Goal: Task Accomplishment & Management: Manage account settings

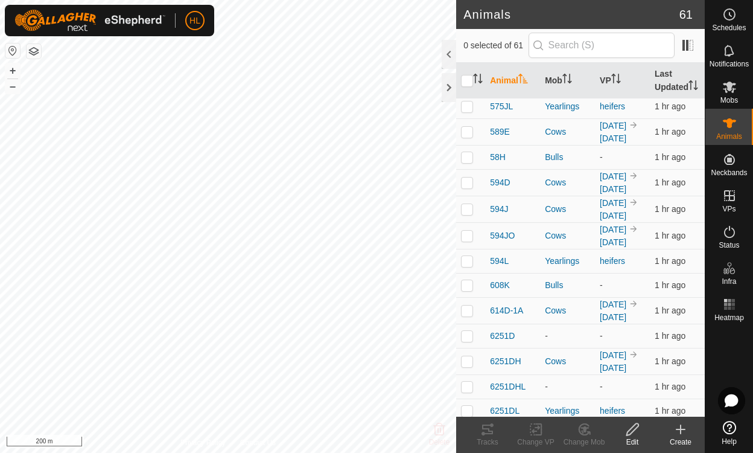
scroll to position [842, 0]
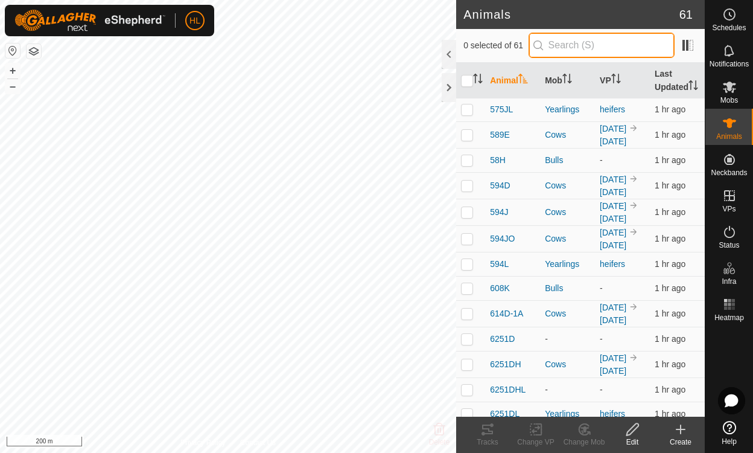
click at [634, 51] on input "text" at bounding box center [602, 45] width 146 height 25
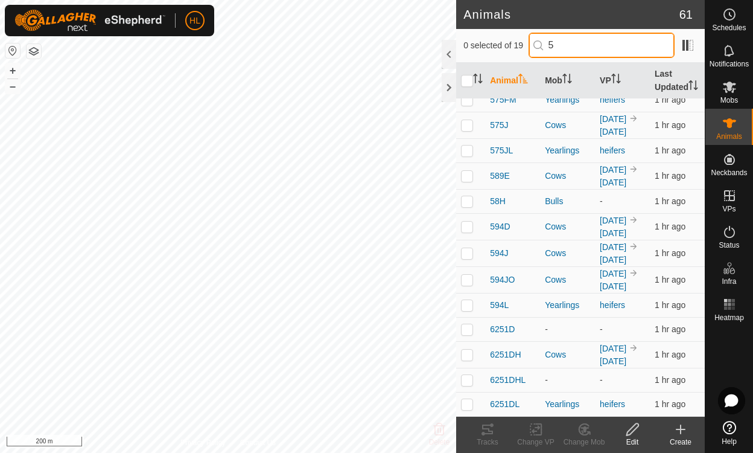
scroll to position [0, 0]
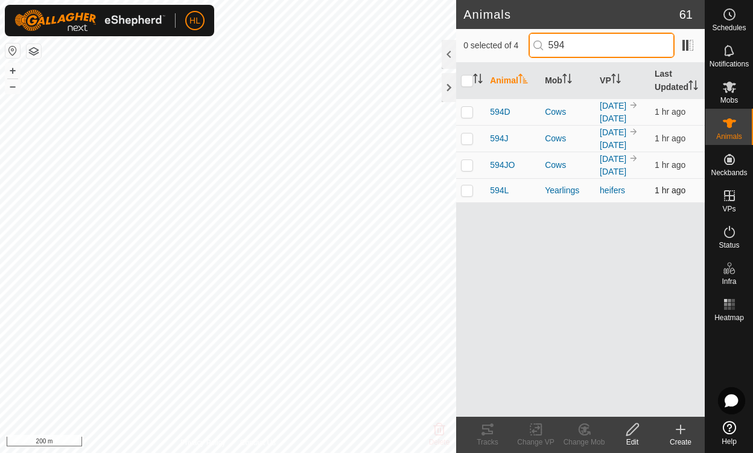
type input "594"
click at [474, 191] on td at bounding box center [470, 190] width 29 height 24
checkbox input "true"
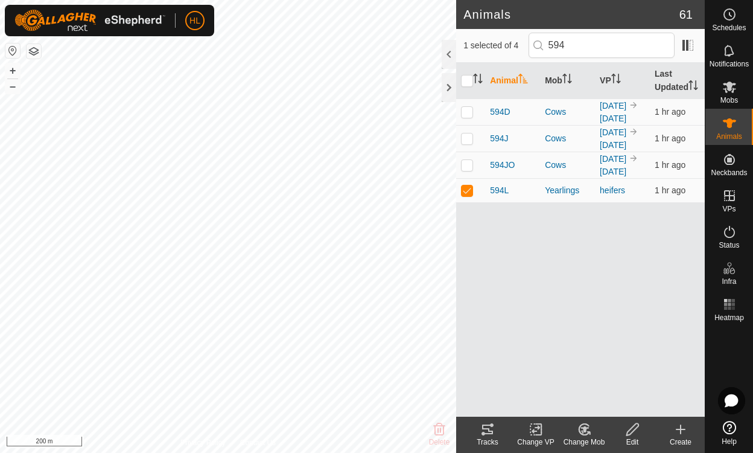
click at [587, 432] on icon at bounding box center [588, 433] width 2 height 2
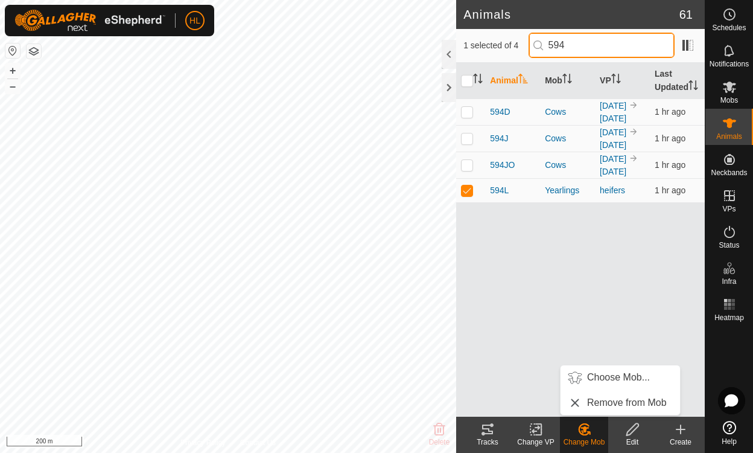
click at [601, 50] on input "594" at bounding box center [602, 45] width 146 height 25
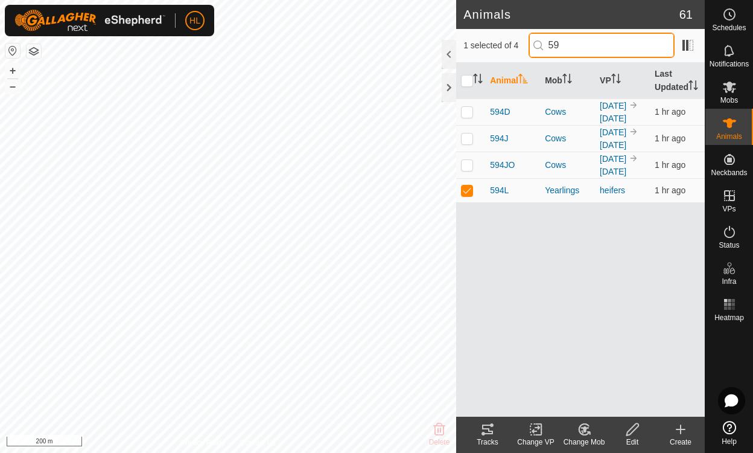
type input "5"
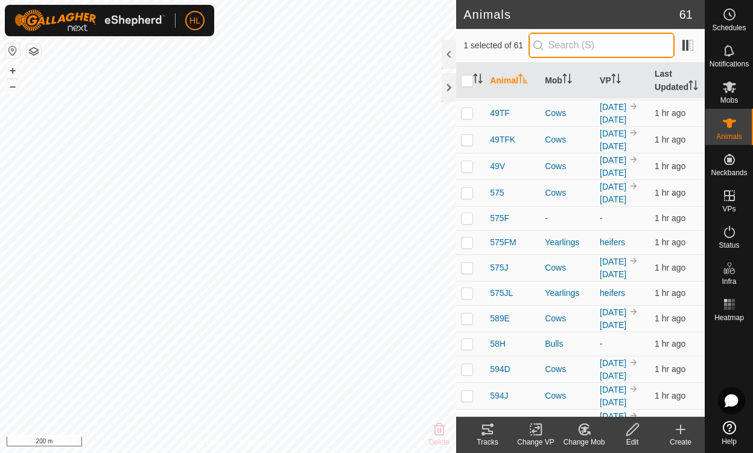
scroll to position [659, 0]
click at [592, 53] on input "text" at bounding box center [602, 45] width 146 height 25
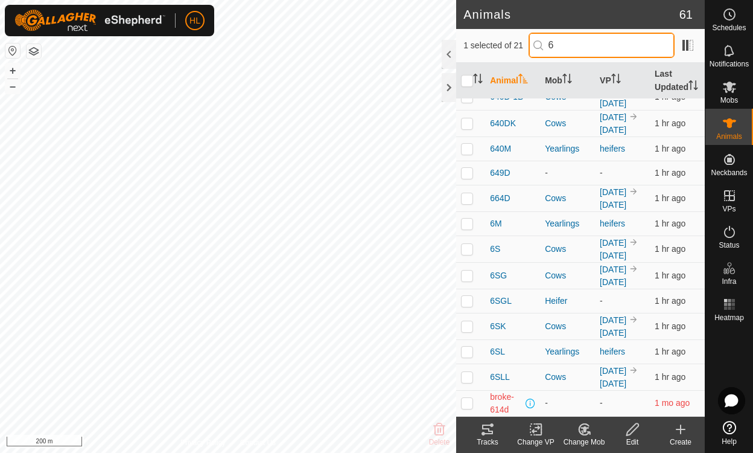
scroll to position [0, 0]
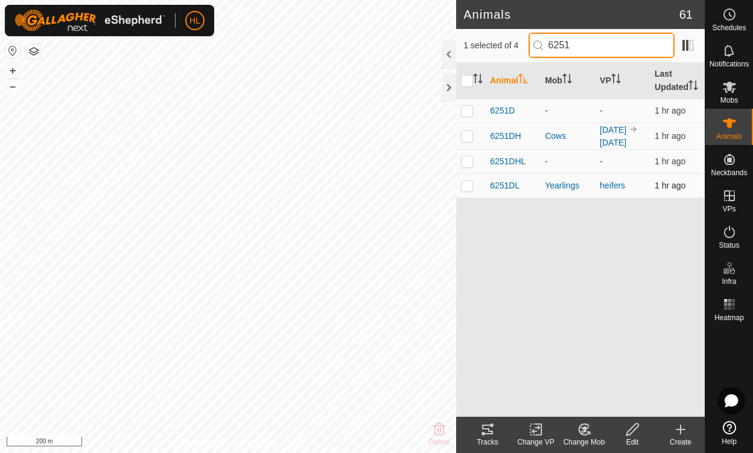
type input "6251"
click at [475, 189] on td at bounding box center [470, 185] width 29 height 24
checkbox input "true"
click at [640, 48] on input "6251" at bounding box center [602, 45] width 146 height 25
type input "6"
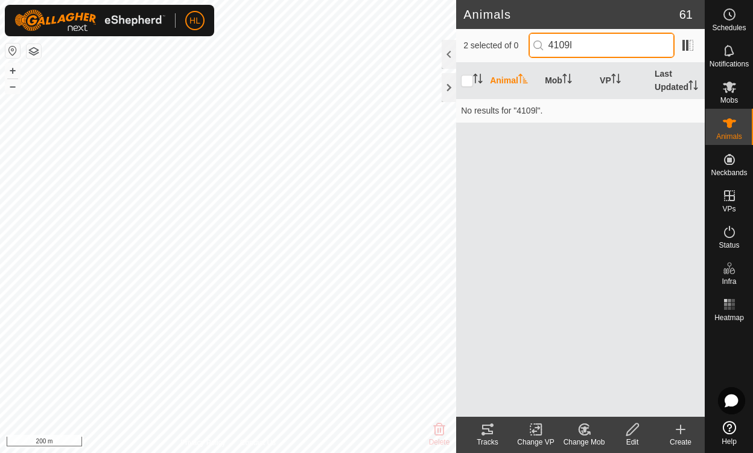
type input "4109"
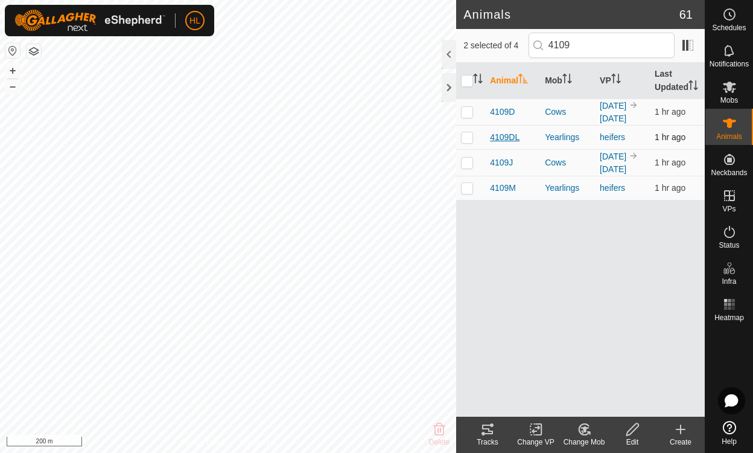
click at [497, 137] on span "4109DL" at bounding box center [505, 137] width 30 height 13
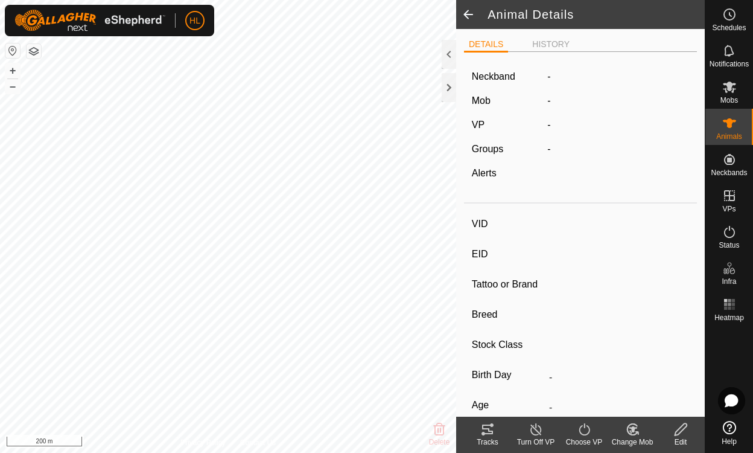
type input "4109DL"
type input "-"
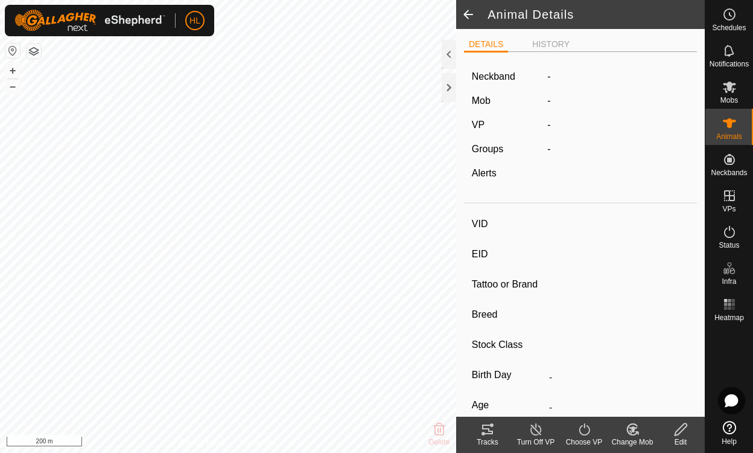
type input "-"
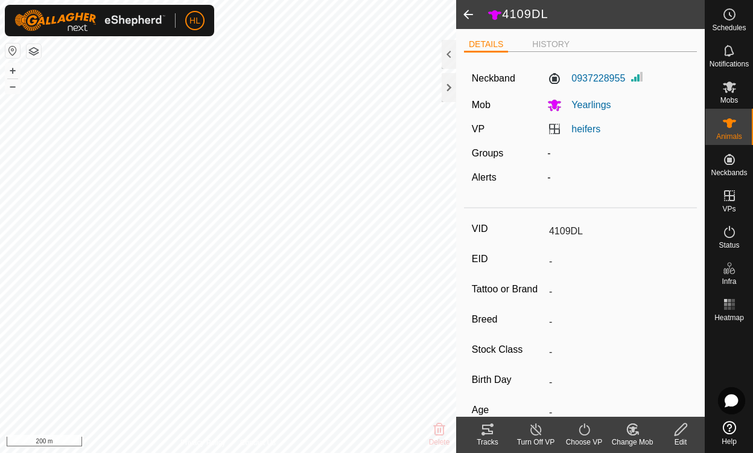
click at [464, 21] on span at bounding box center [468, 14] width 24 height 29
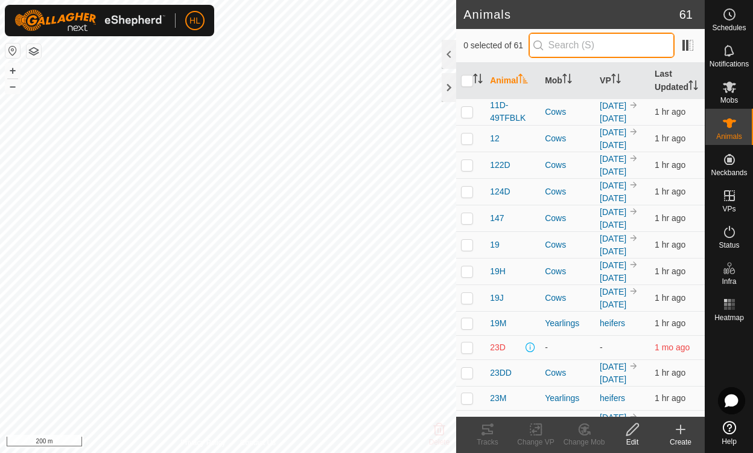
click at [574, 39] on input "text" at bounding box center [602, 45] width 146 height 25
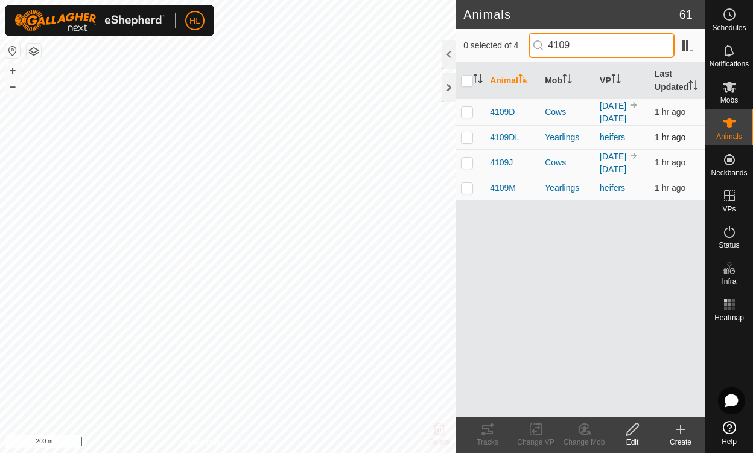
type input "4109"
click at [476, 138] on td at bounding box center [470, 137] width 29 height 24
checkbox input "true"
click at [604, 46] on input "4109" at bounding box center [602, 45] width 146 height 25
type input "4"
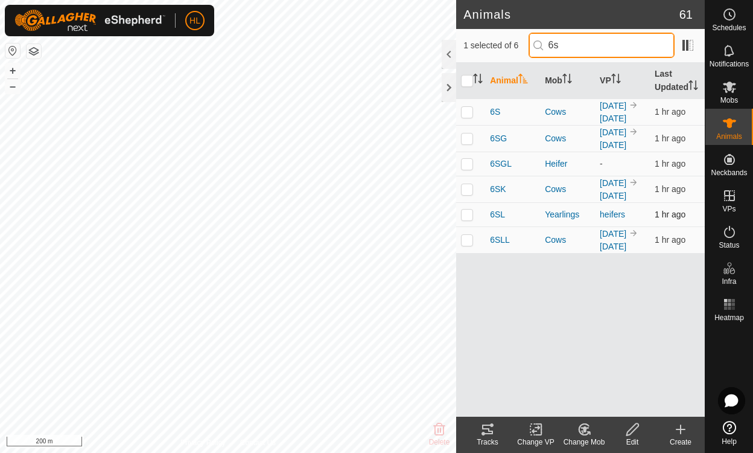
type input "6s"
click at [485, 217] on td at bounding box center [470, 214] width 29 height 24
click at [588, 437] on div "Change Mob" at bounding box center [584, 441] width 48 height 11
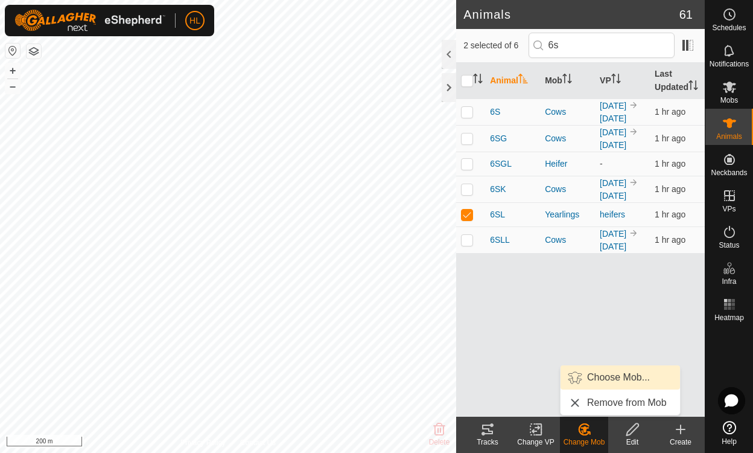
click at [575, 378] on span "Choose Mob..." at bounding box center [575, 377] width 14 height 14
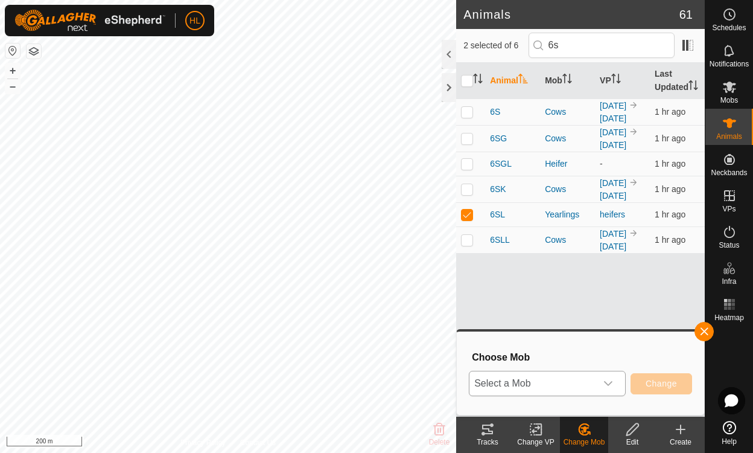
click at [610, 384] on icon "dropdown trigger" at bounding box center [608, 383] width 8 height 5
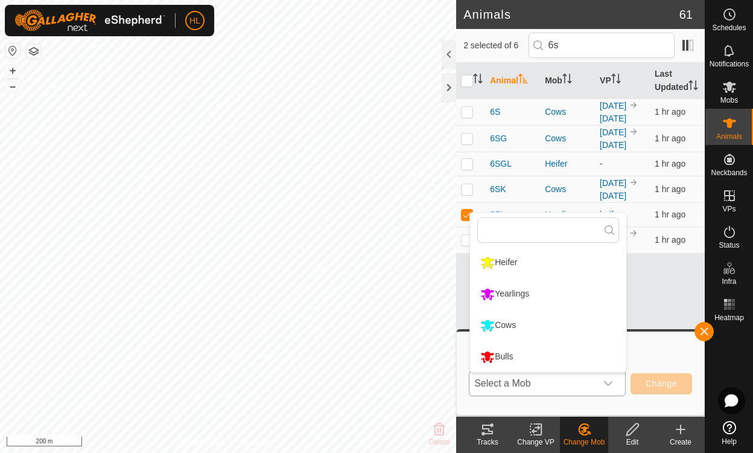
click at [496, 326] on div "Cows" at bounding box center [498, 325] width 42 height 21
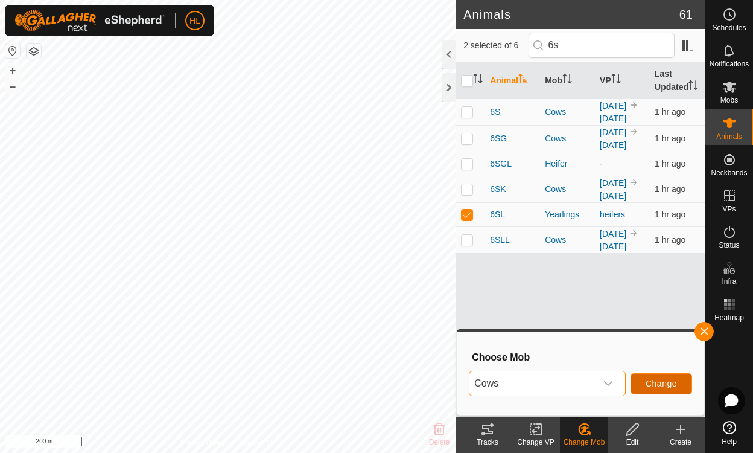
click at [664, 387] on span "Change" at bounding box center [661, 383] width 31 height 10
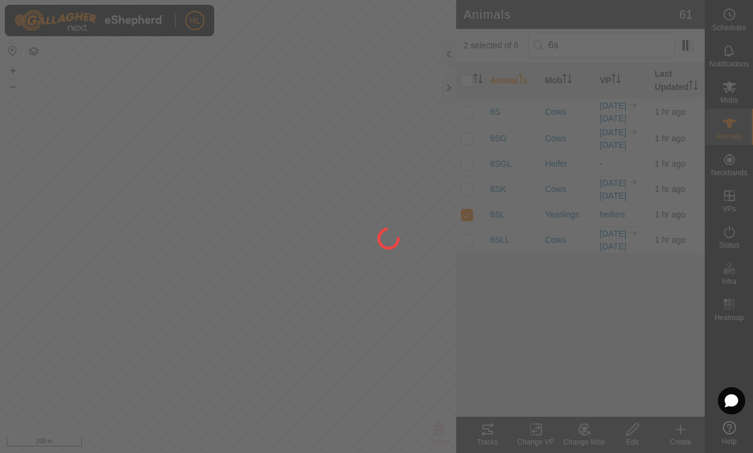
checkbox input "false"
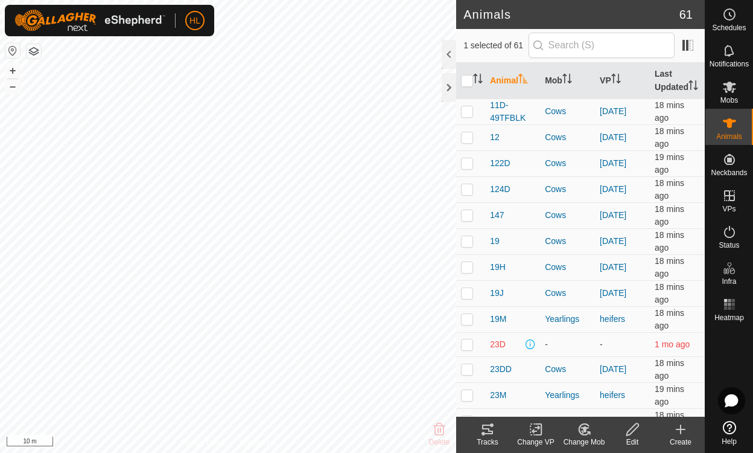
checkbox input "false"
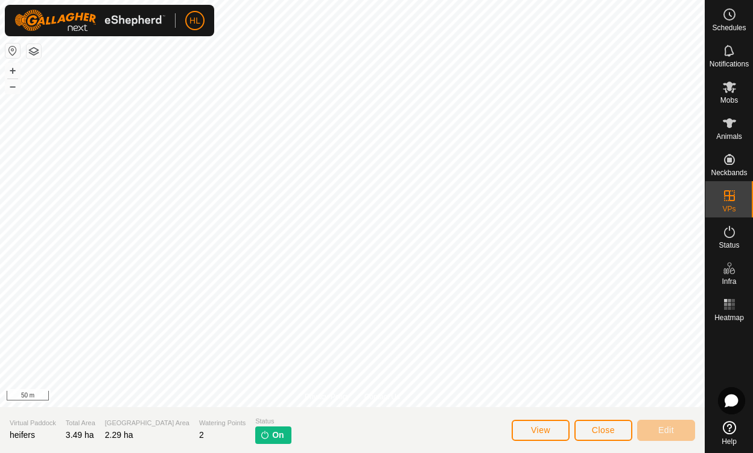
click at [747, 121] on div "Animals" at bounding box center [730, 127] width 48 height 36
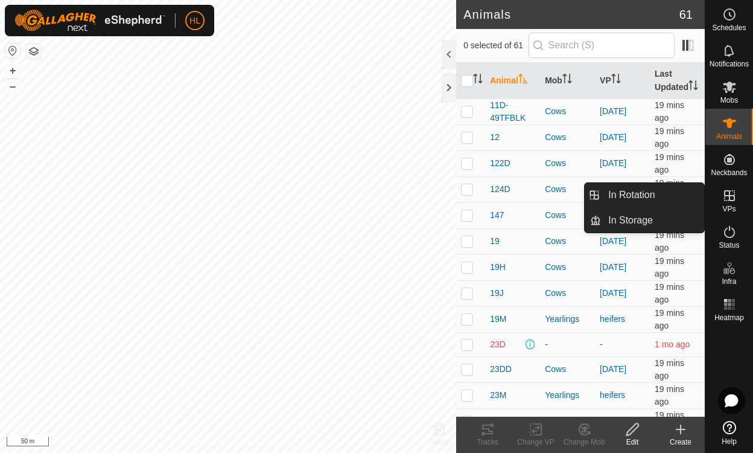
click at [726, 202] on icon at bounding box center [729, 195] width 14 height 14
click at [631, 191] on link "In Rotation" at bounding box center [652, 195] width 103 height 24
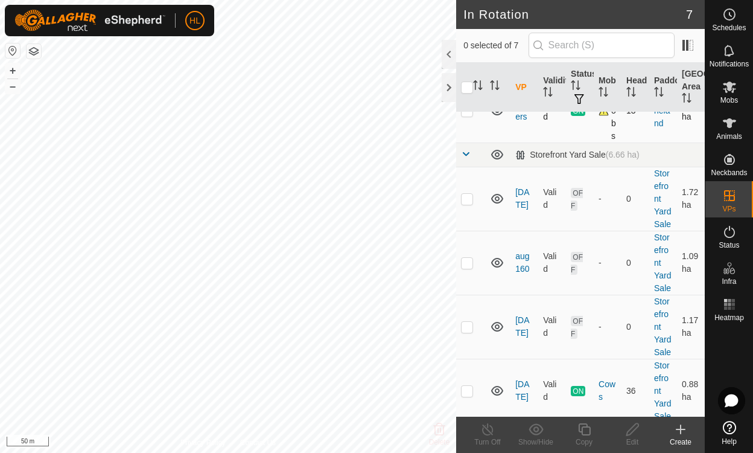
scroll to position [252, 0]
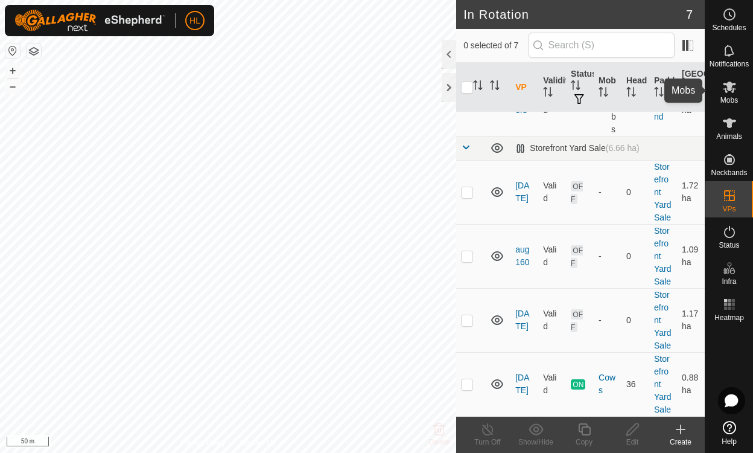
click at [746, 81] on div "Mobs" at bounding box center [730, 90] width 48 height 36
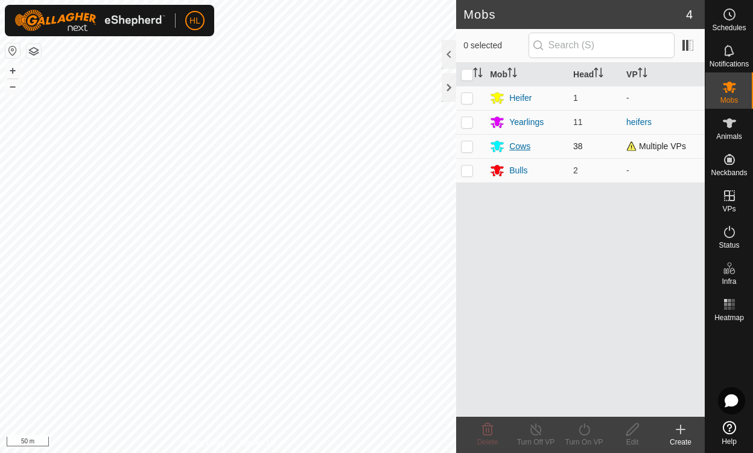
click at [518, 145] on div "Cows" at bounding box center [519, 146] width 21 height 13
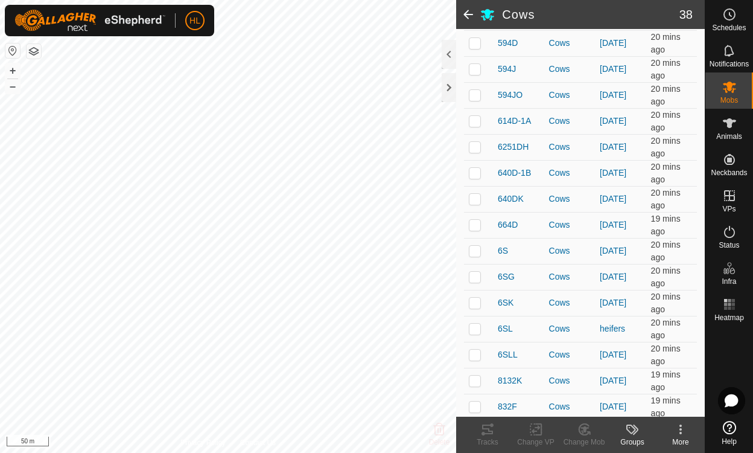
scroll to position [776, 0]
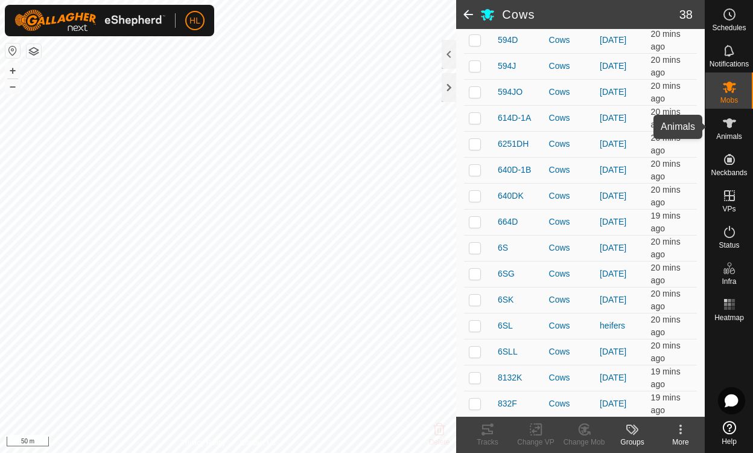
click at [721, 136] on span "Animals" at bounding box center [729, 136] width 26 height 7
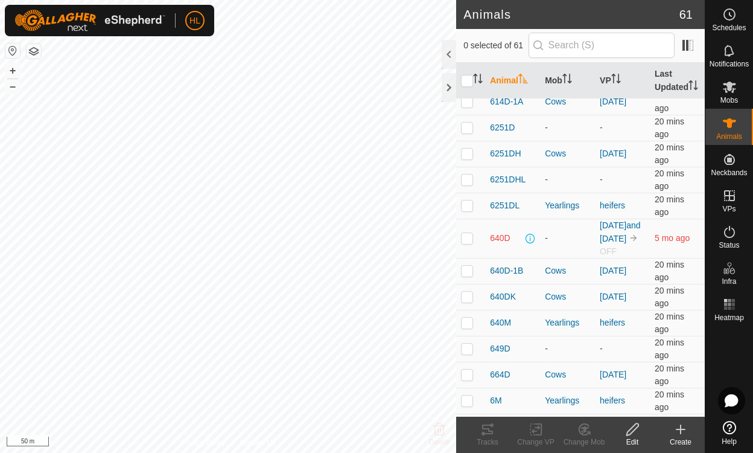
scroll to position [1102, 0]
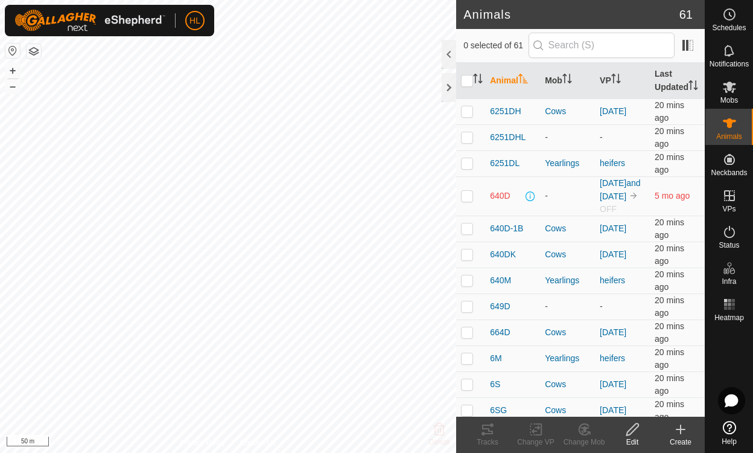
click at [709, 334] on div at bounding box center [730, 371] width 48 height 90
